Goal: Task Accomplishment & Management: Manage account settings

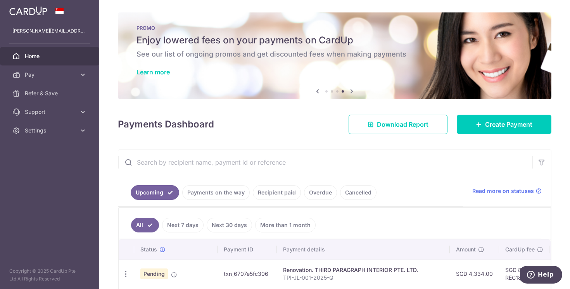
scroll to position [0, 90]
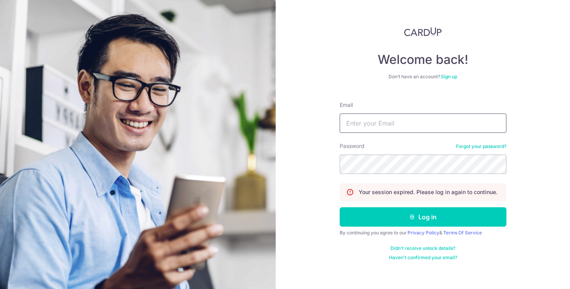
click at [370, 118] on input "Email" at bounding box center [423, 123] width 167 height 19
type input "[PERSON_NAME][EMAIL_ADDRESS][DOMAIN_NAME]"
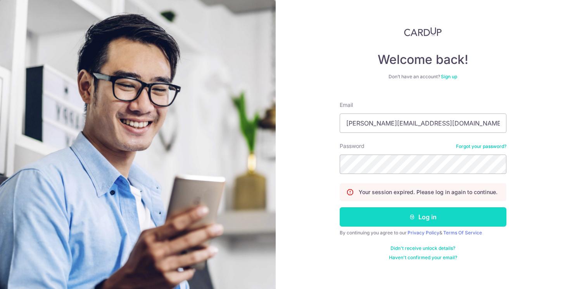
click at [408, 209] on button "Log in" at bounding box center [423, 216] width 167 height 19
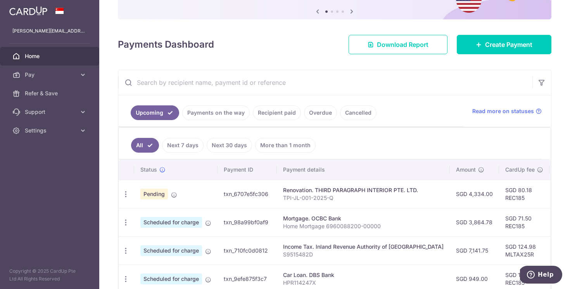
scroll to position [82, 0]
